Goal: Find specific page/section: Find specific page/section

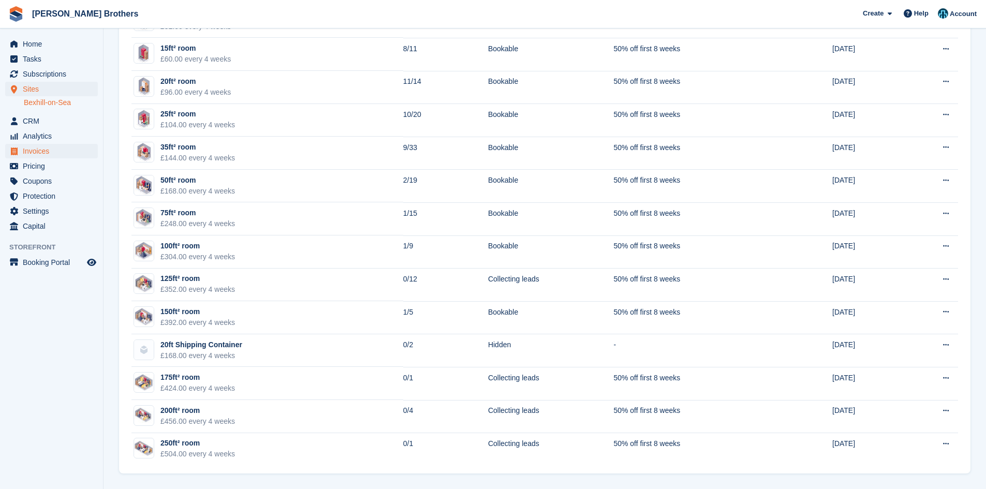
scroll to position [236, 0]
click at [38, 164] on span "Pricing" at bounding box center [54, 166] width 62 height 14
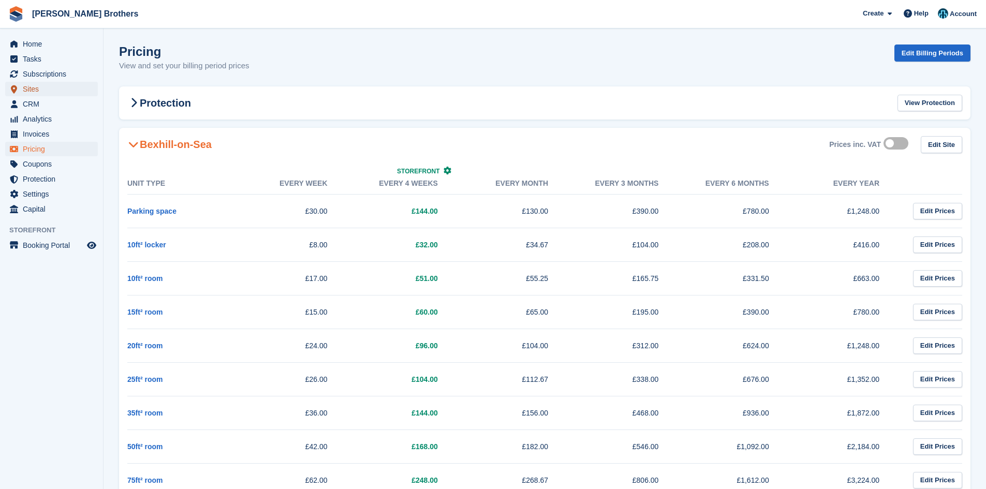
click at [38, 94] on span "Sites" at bounding box center [54, 89] width 62 height 14
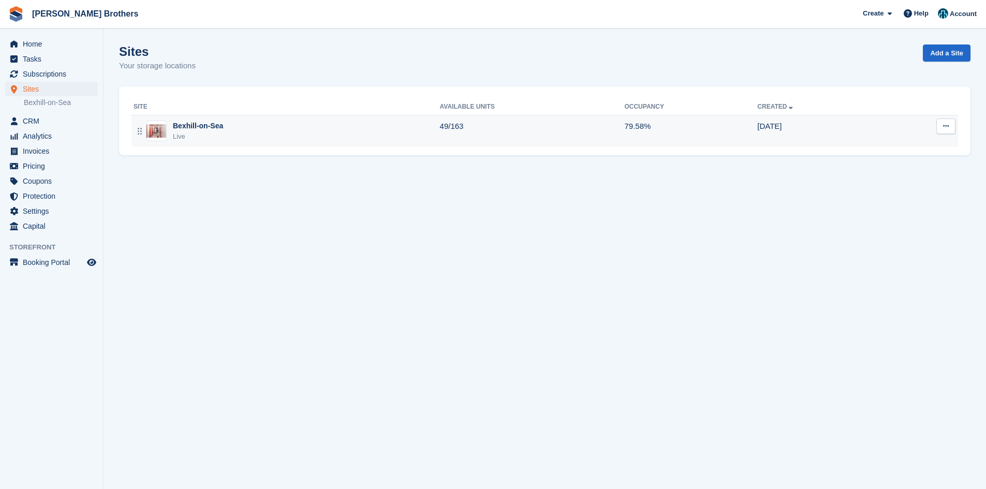
click at [249, 132] on div "Bexhill-on-Sea Live" at bounding box center [287, 131] width 306 height 21
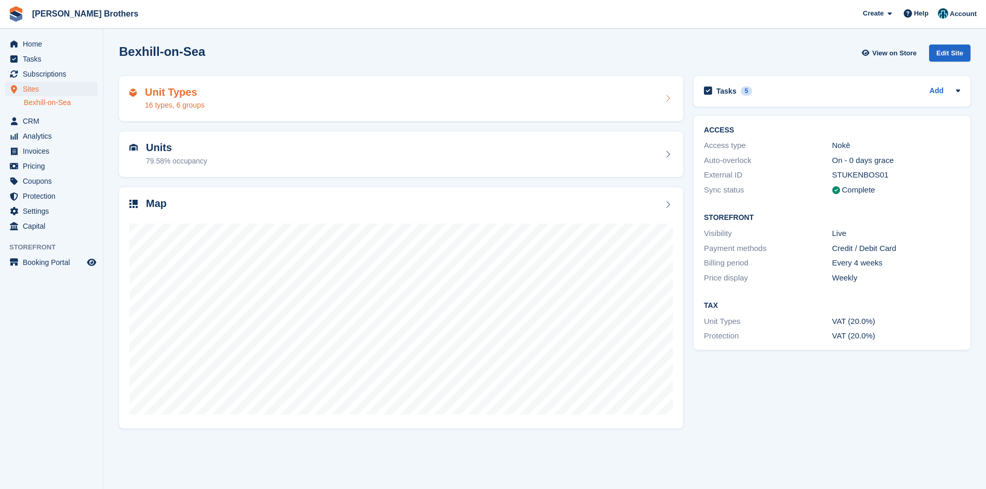
click at [278, 105] on div "Unit Types 16 types, 6 groups" at bounding box center [401, 98] width 544 height 25
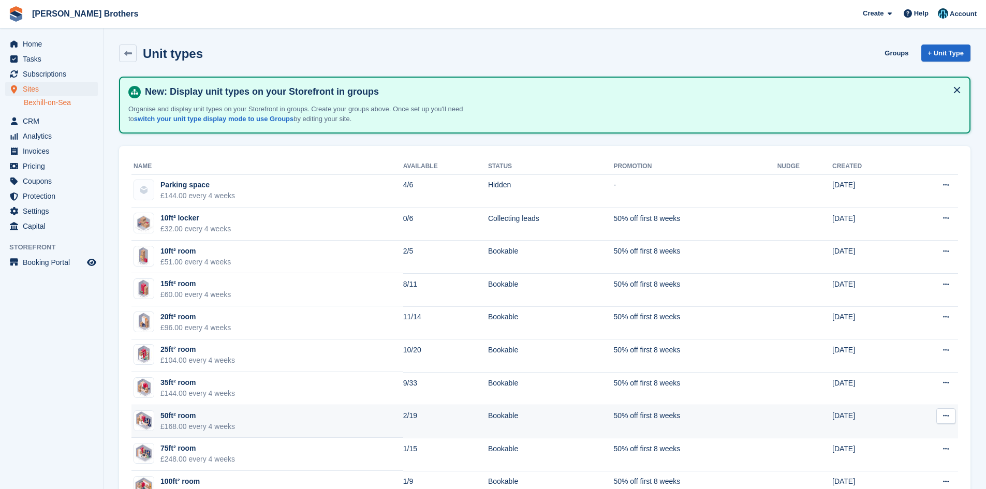
scroll to position [104, 0]
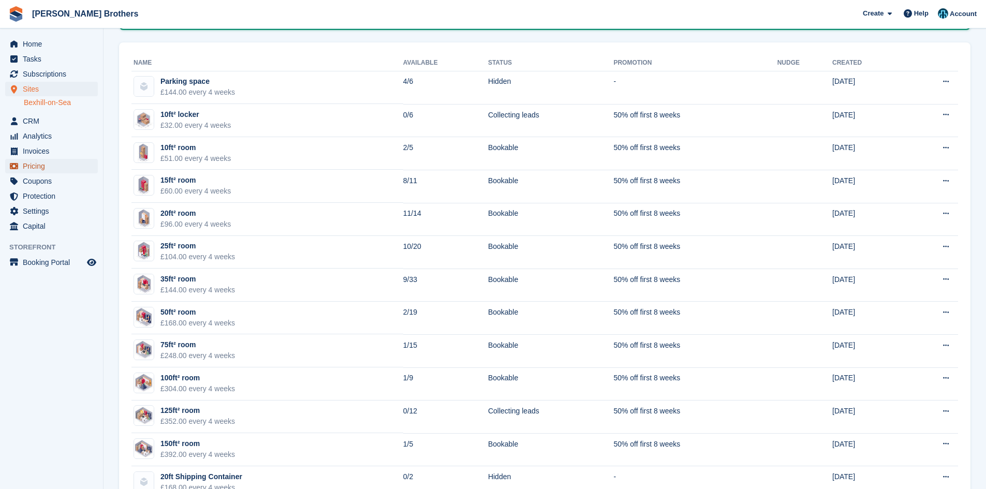
click at [48, 167] on span "Pricing" at bounding box center [54, 166] width 62 height 14
